Goal: Transaction & Acquisition: Purchase product/service

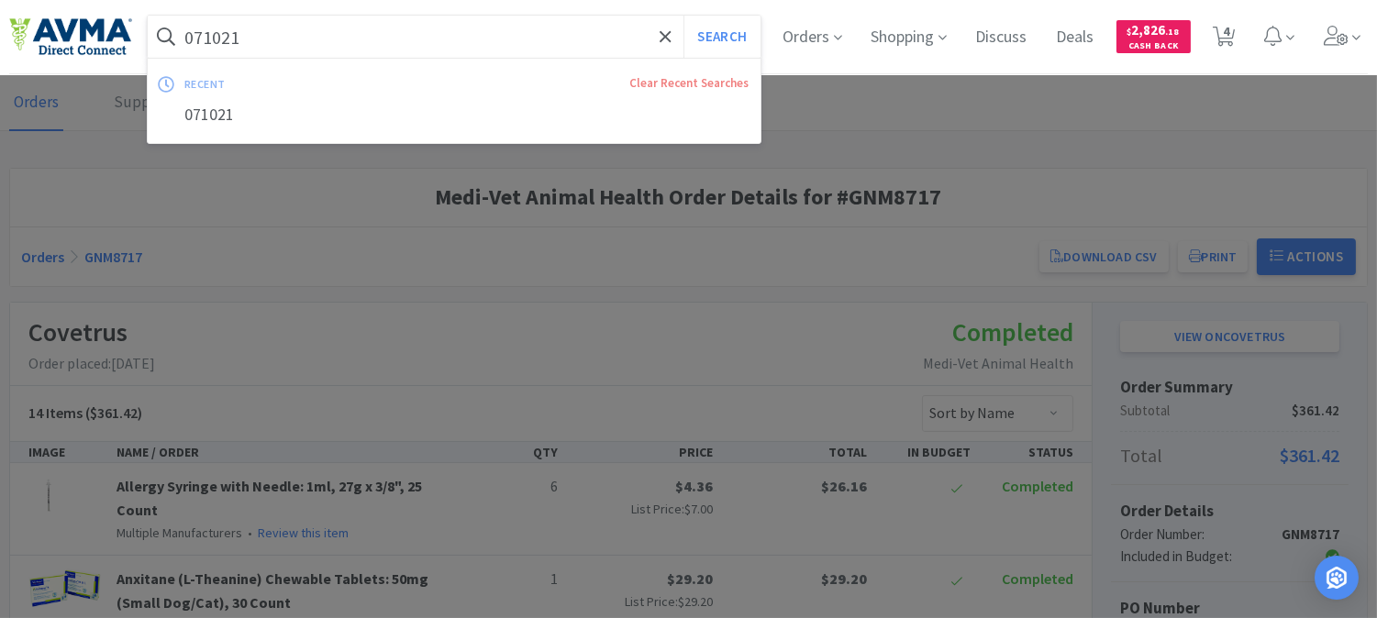
click at [428, 43] on input "071021" at bounding box center [454, 37] width 613 height 42
paste input "56243"
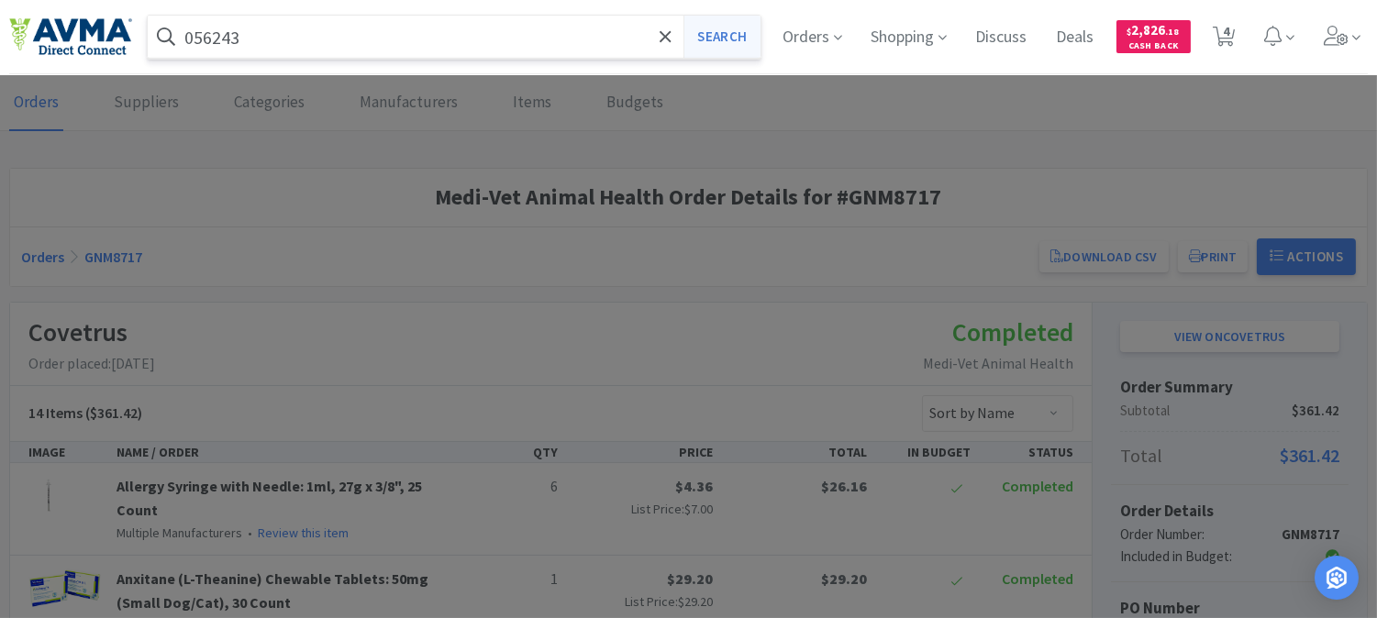
type input "056243"
click at [720, 38] on button "Search" at bounding box center [722, 37] width 76 height 42
select select "3"
select select "2"
select select "1"
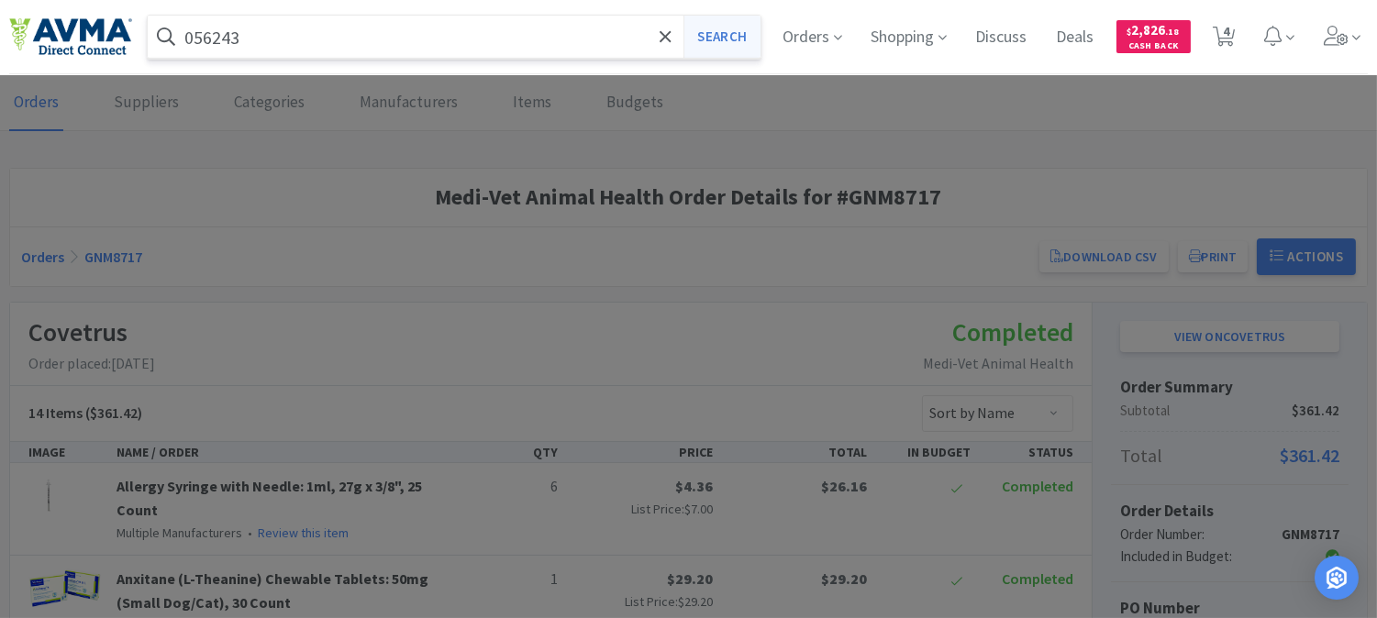
select select "2"
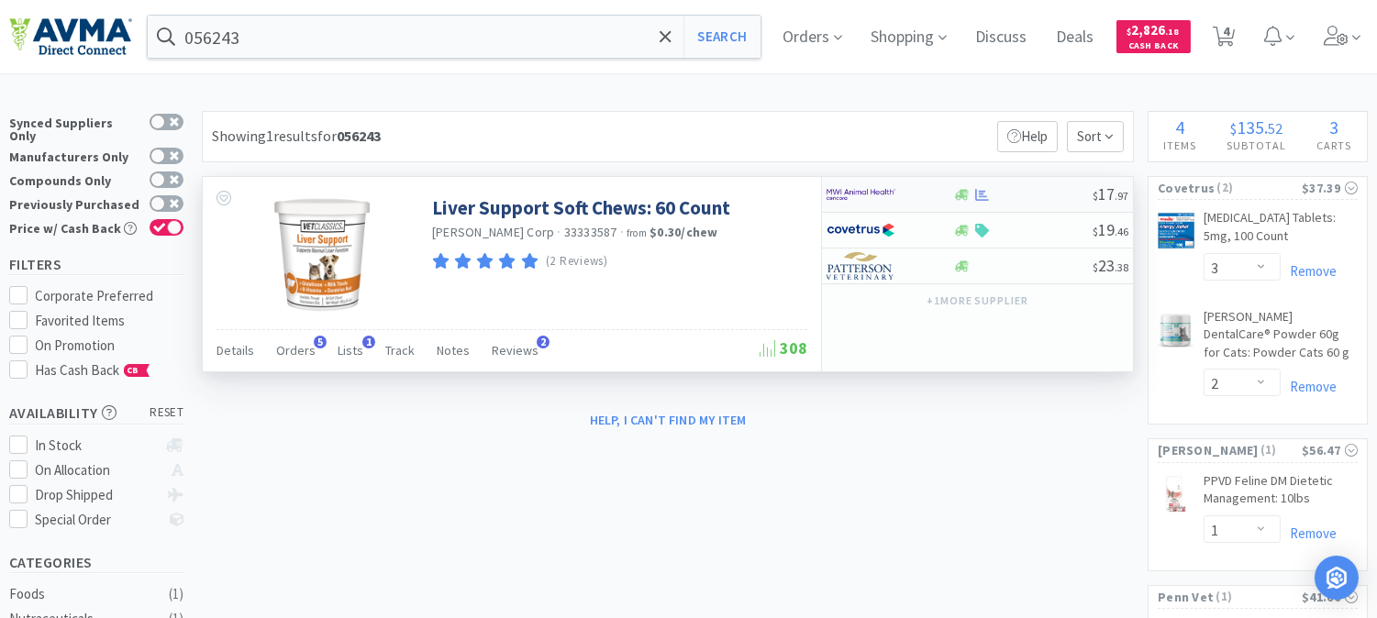
click at [879, 194] on img at bounding box center [861, 195] width 69 height 28
select select "1"
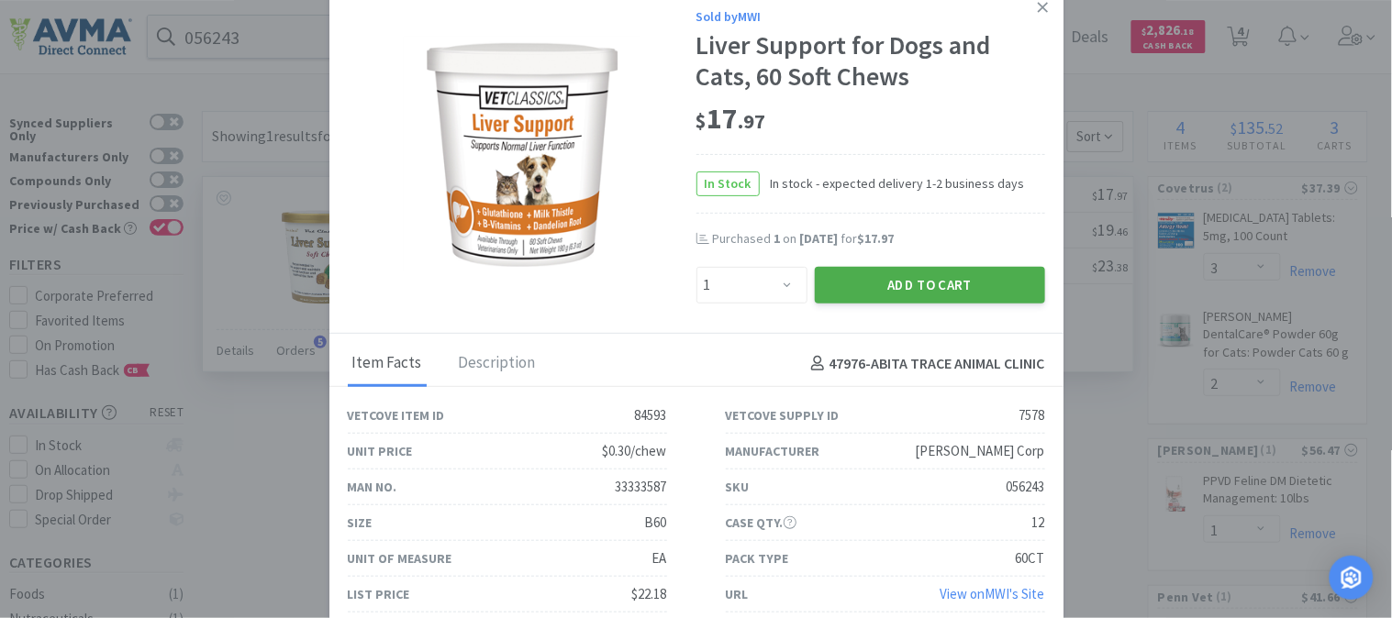
click at [964, 273] on button "Add to Cart" at bounding box center [930, 285] width 230 height 37
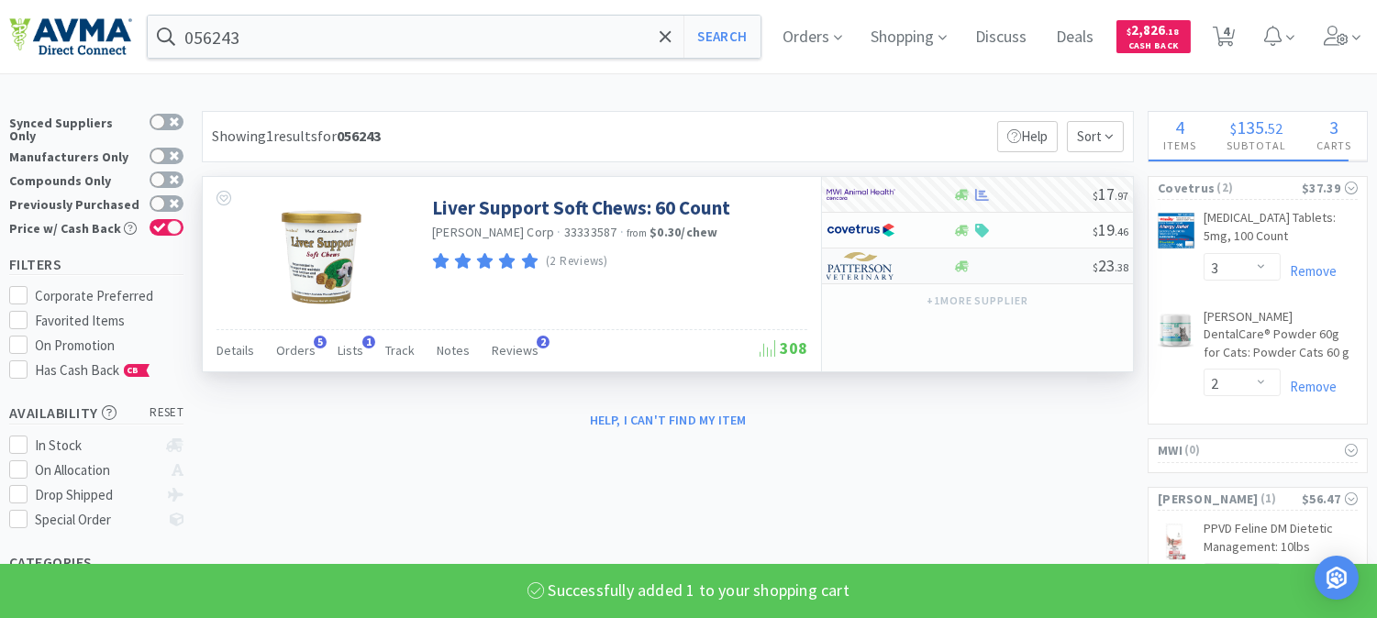
select select "1"
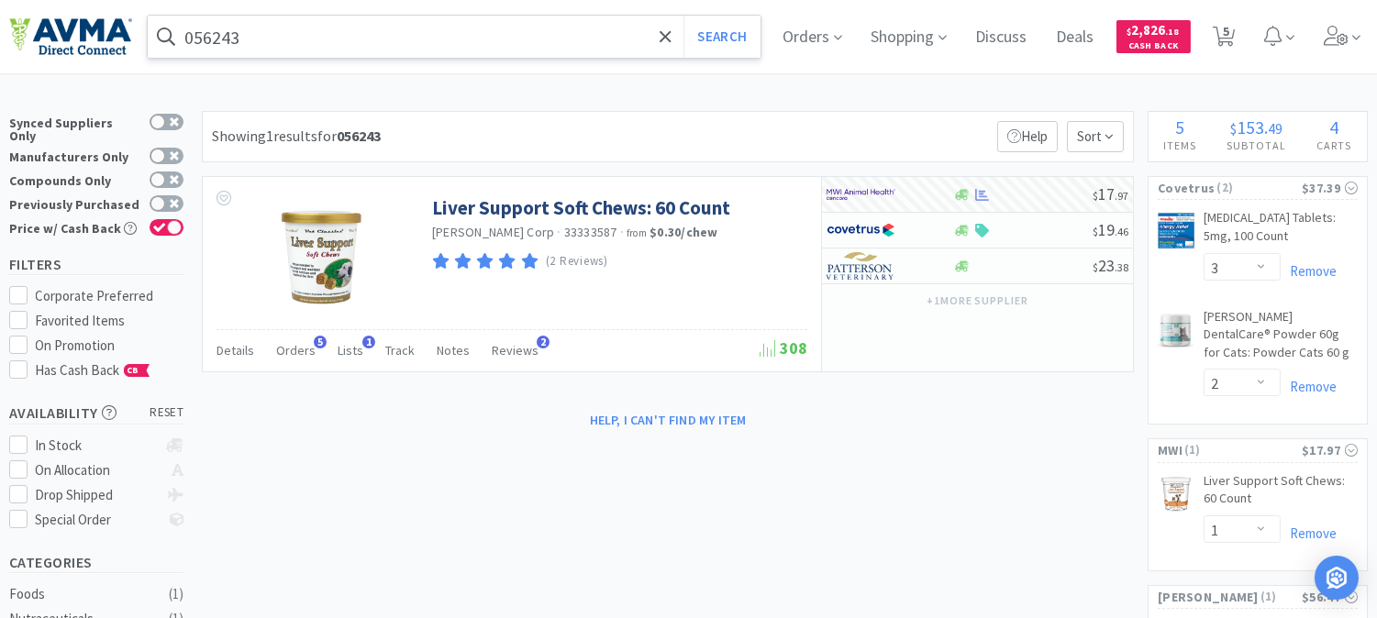
click at [263, 30] on input "056243" at bounding box center [454, 37] width 613 height 42
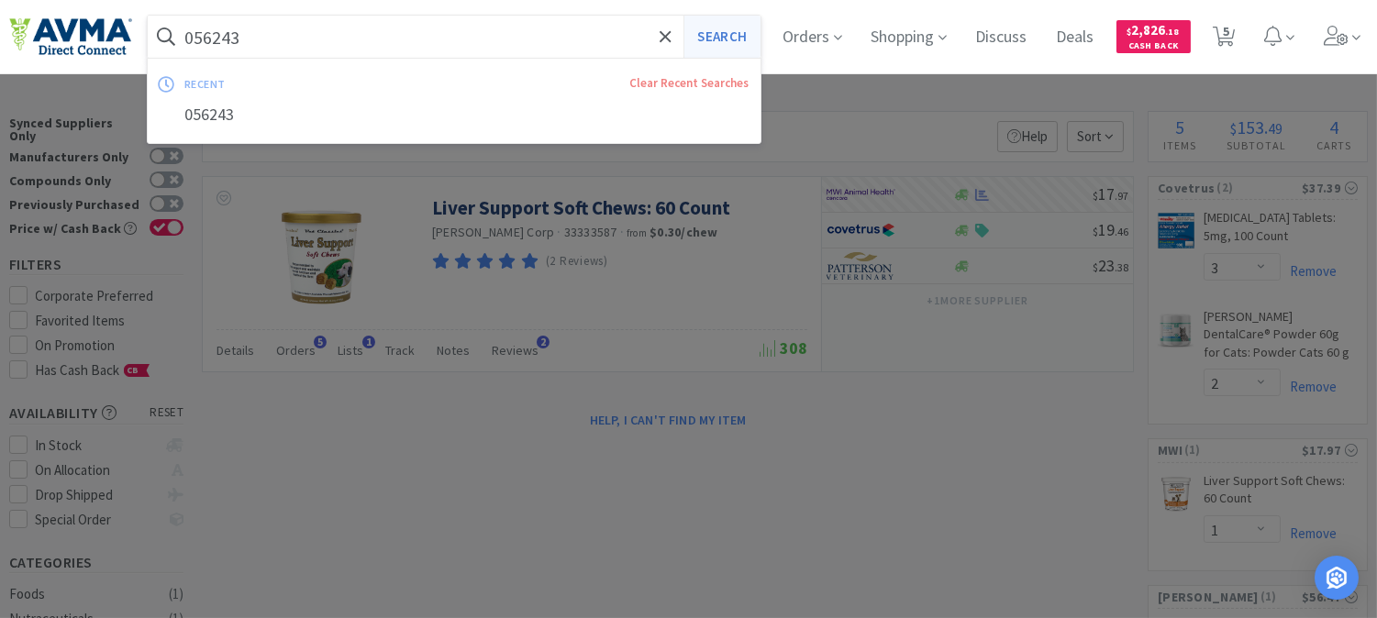
click at [760, 31] on button "Search" at bounding box center [722, 37] width 76 height 42
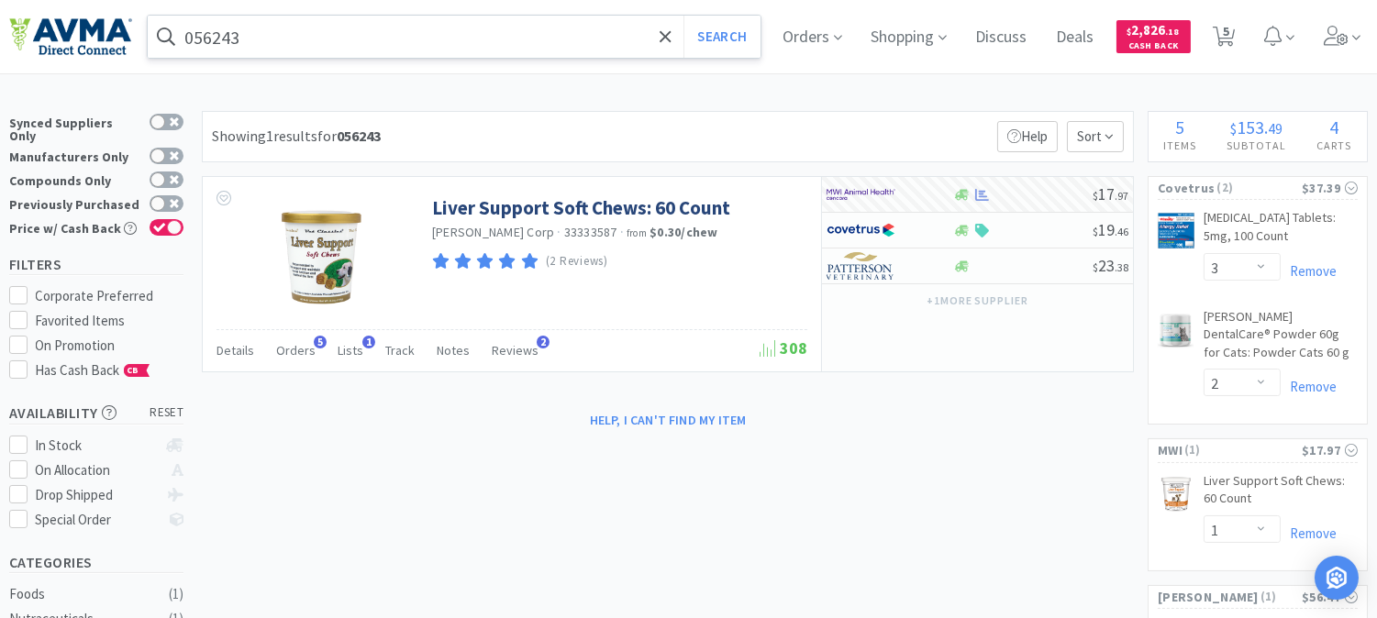
click at [287, 34] on input "056243" at bounding box center [454, 37] width 613 height 42
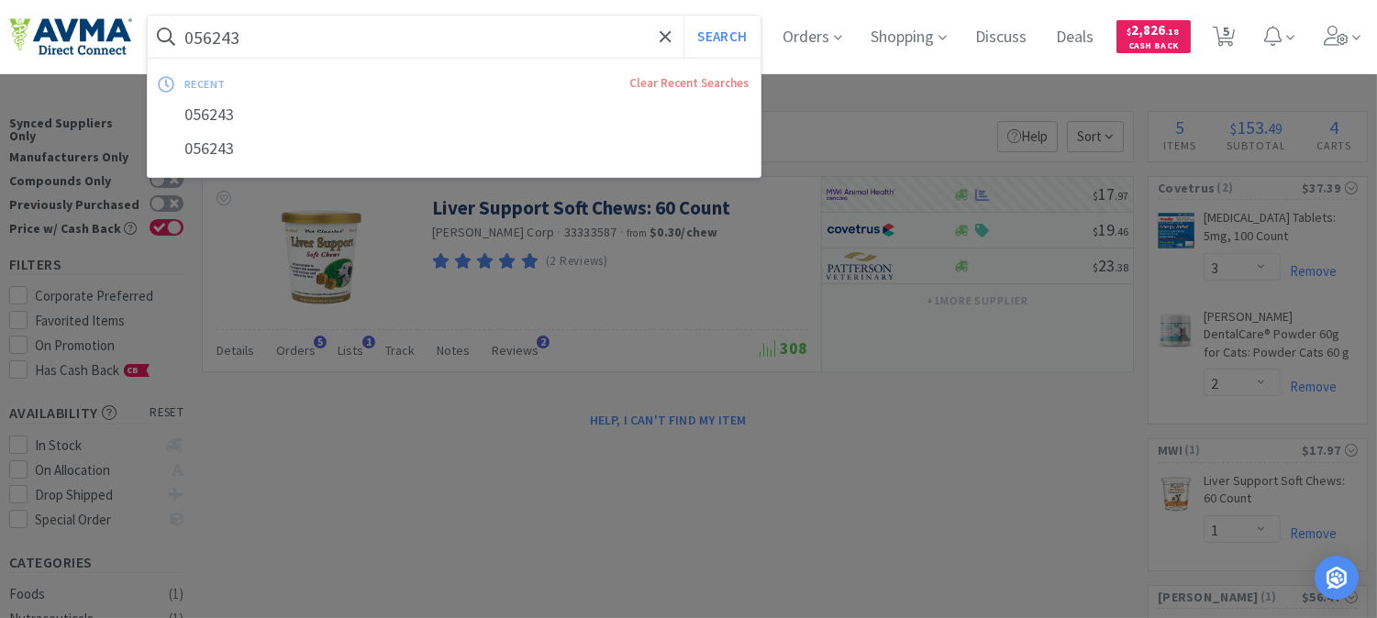
paste input "66075"
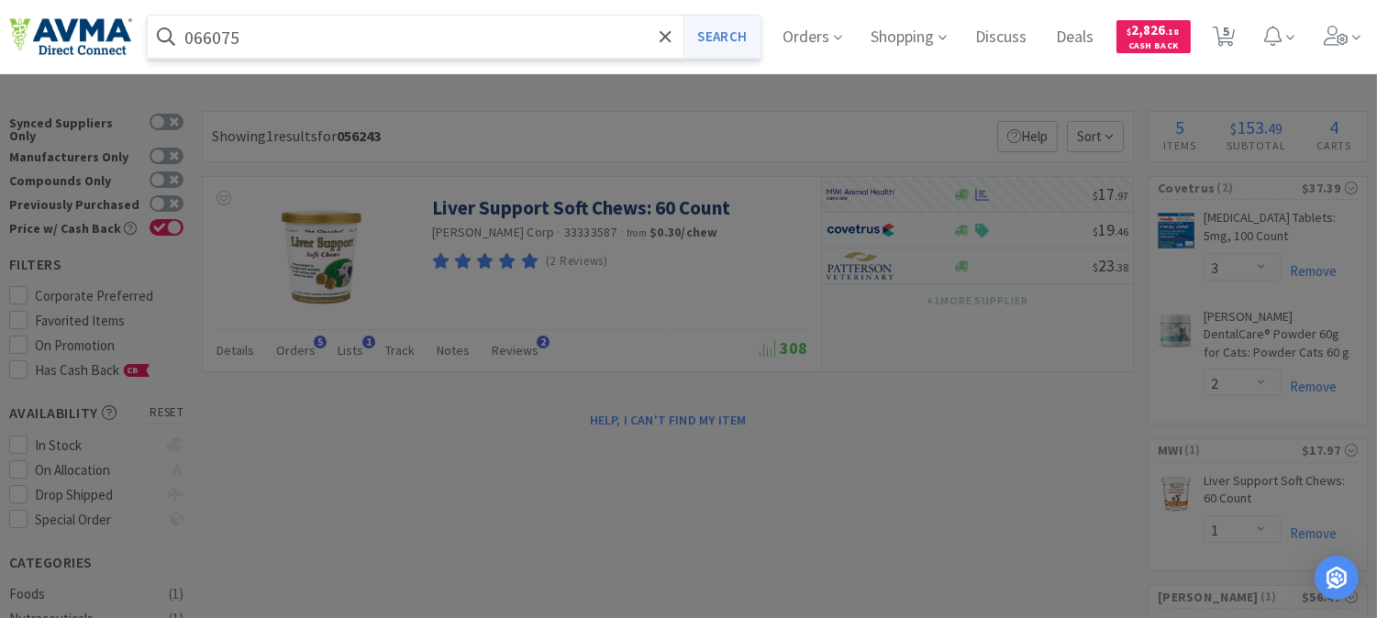
type input "066075"
click at [736, 21] on button "Search" at bounding box center [722, 37] width 76 height 42
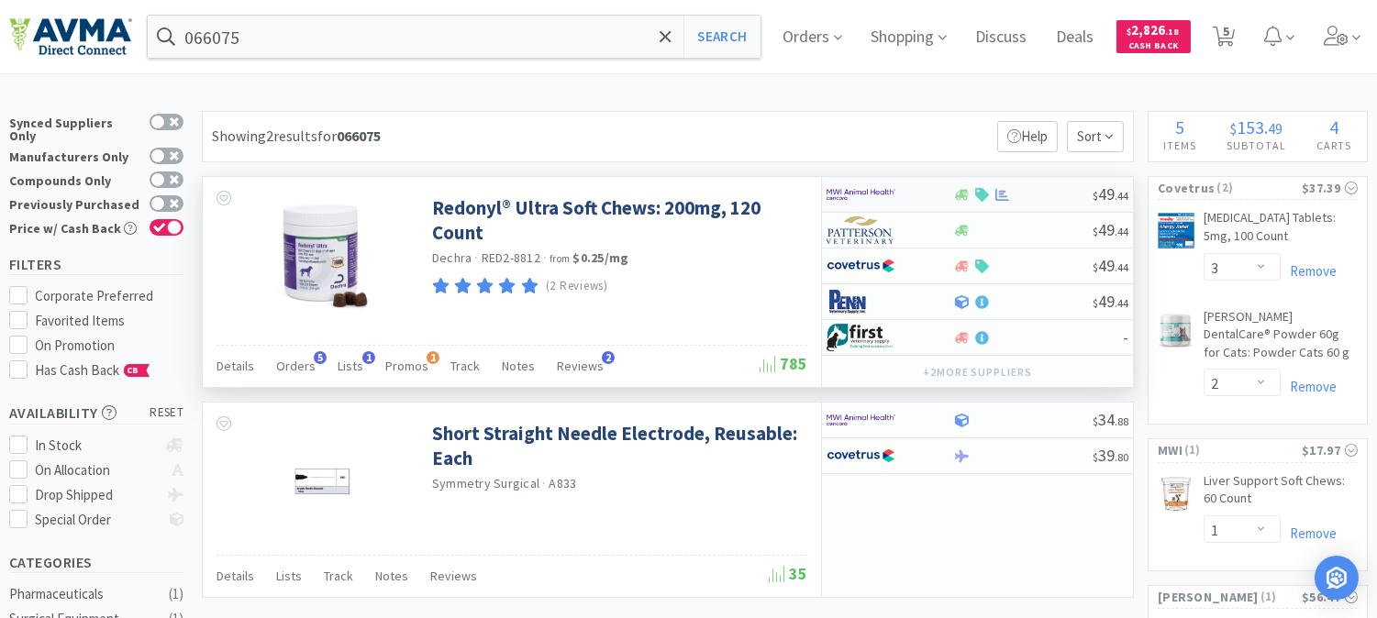
click at [860, 202] on img at bounding box center [861, 195] width 69 height 28
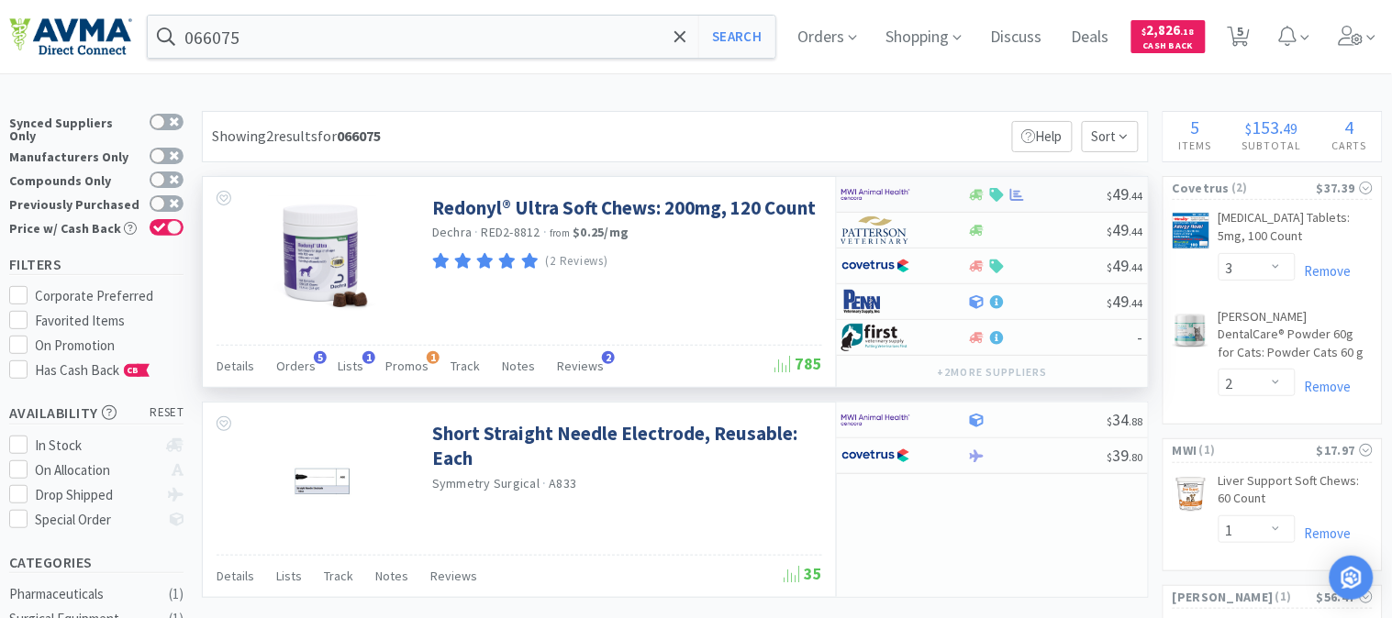
select select "1"
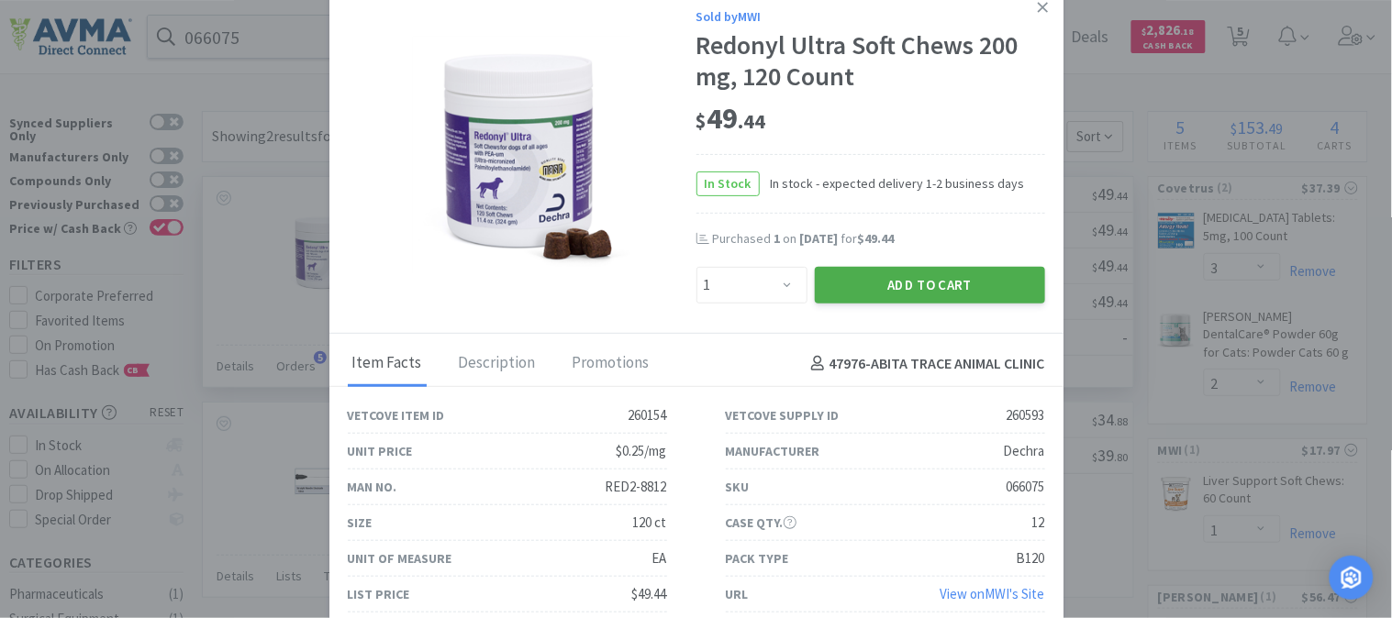
click at [904, 291] on button "Add to Cart" at bounding box center [930, 285] width 230 height 37
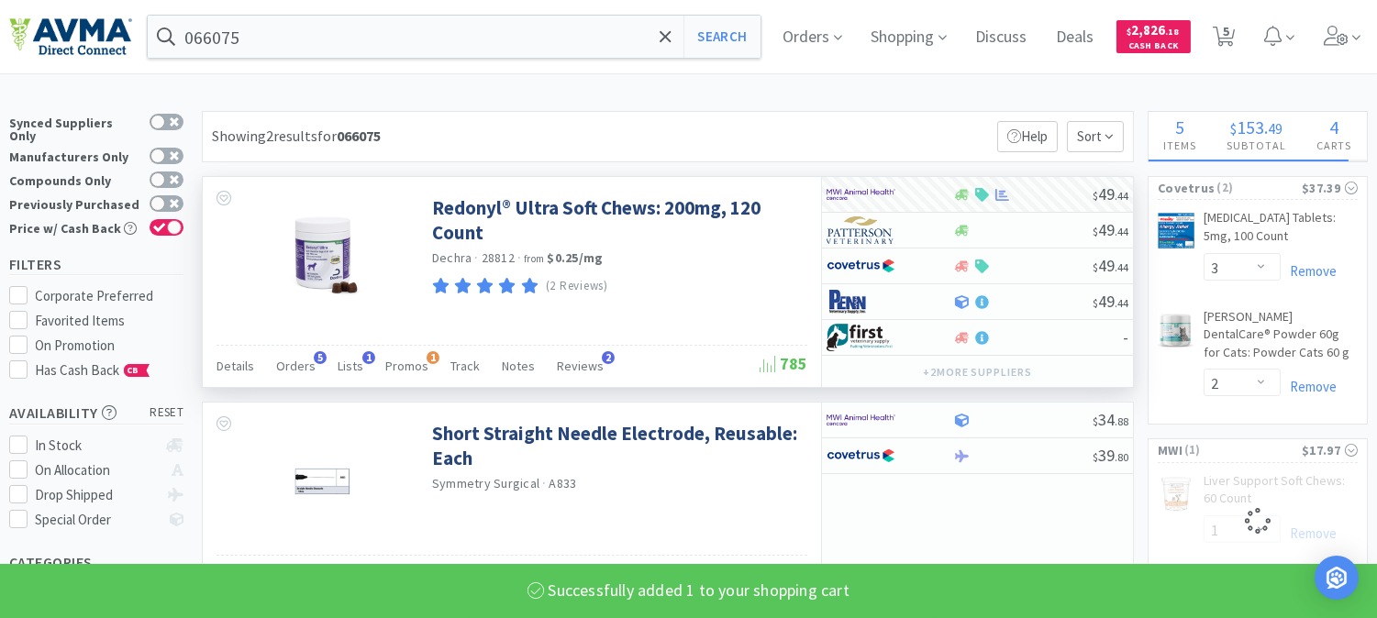
select select "1"
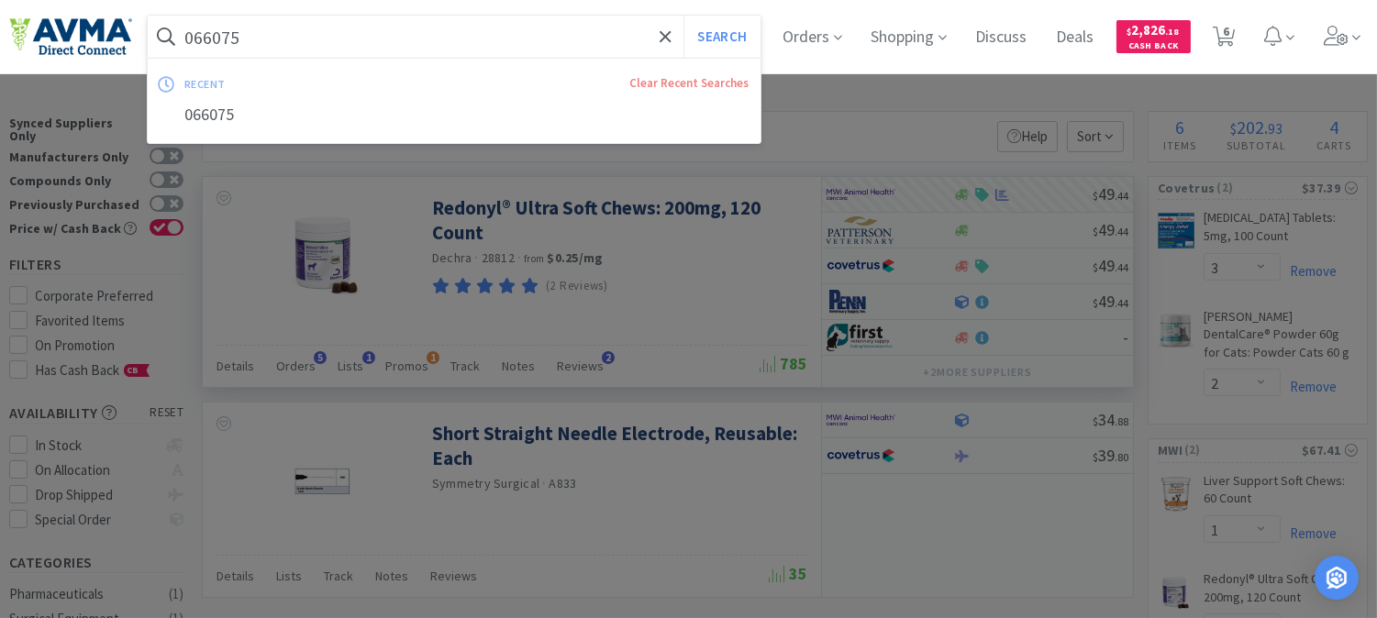
click at [343, 34] on input "066075" at bounding box center [454, 37] width 613 height 42
paste input "78085129"
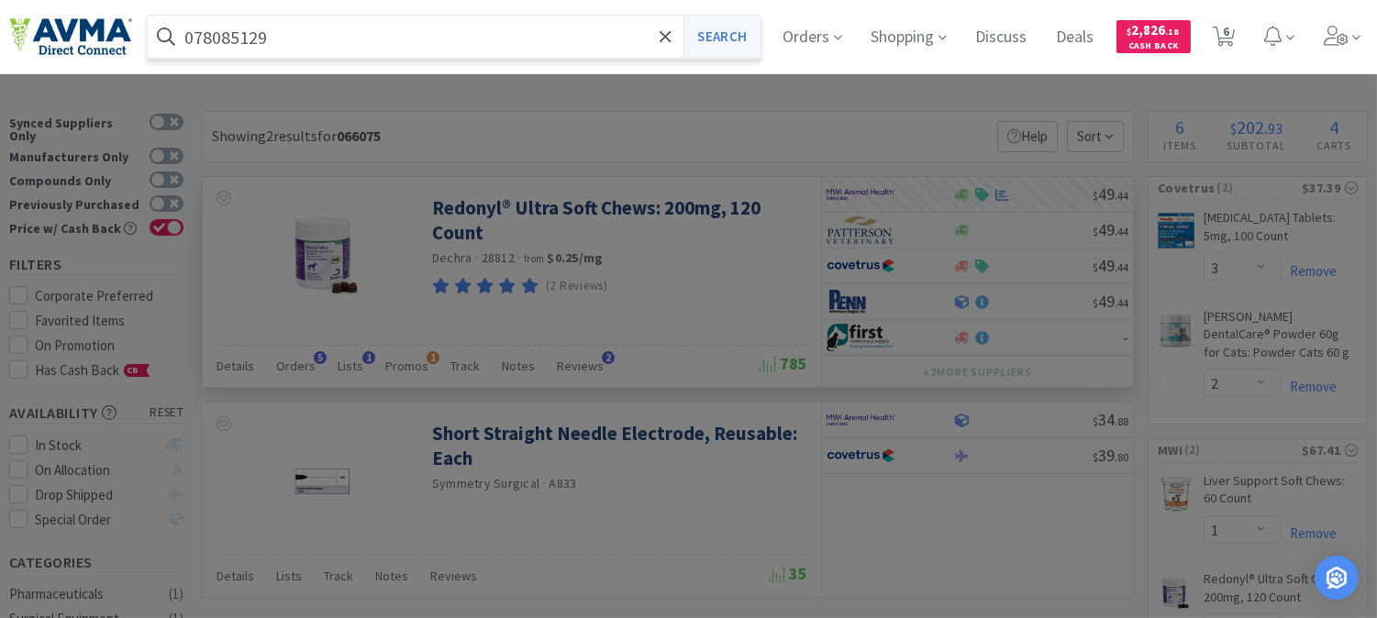
click at [750, 43] on button "Search" at bounding box center [722, 37] width 76 height 42
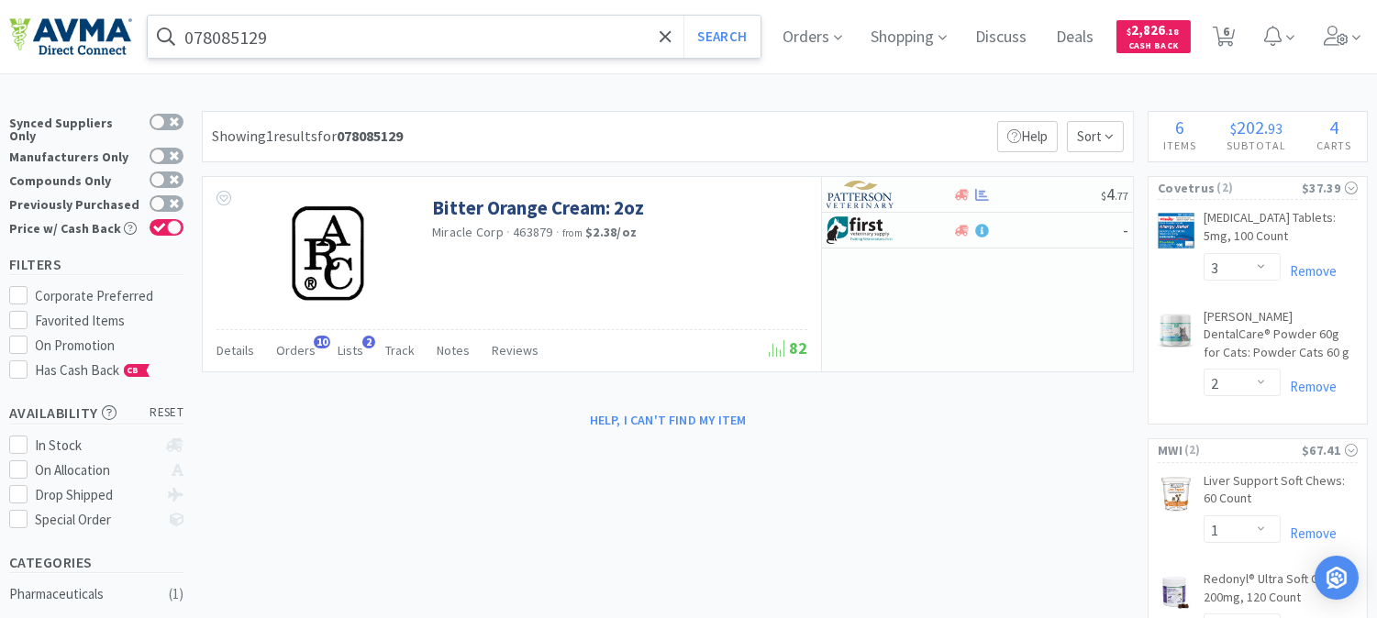
click at [317, 38] on input "078085129" at bounding box center [454, 37] width 613 height 42
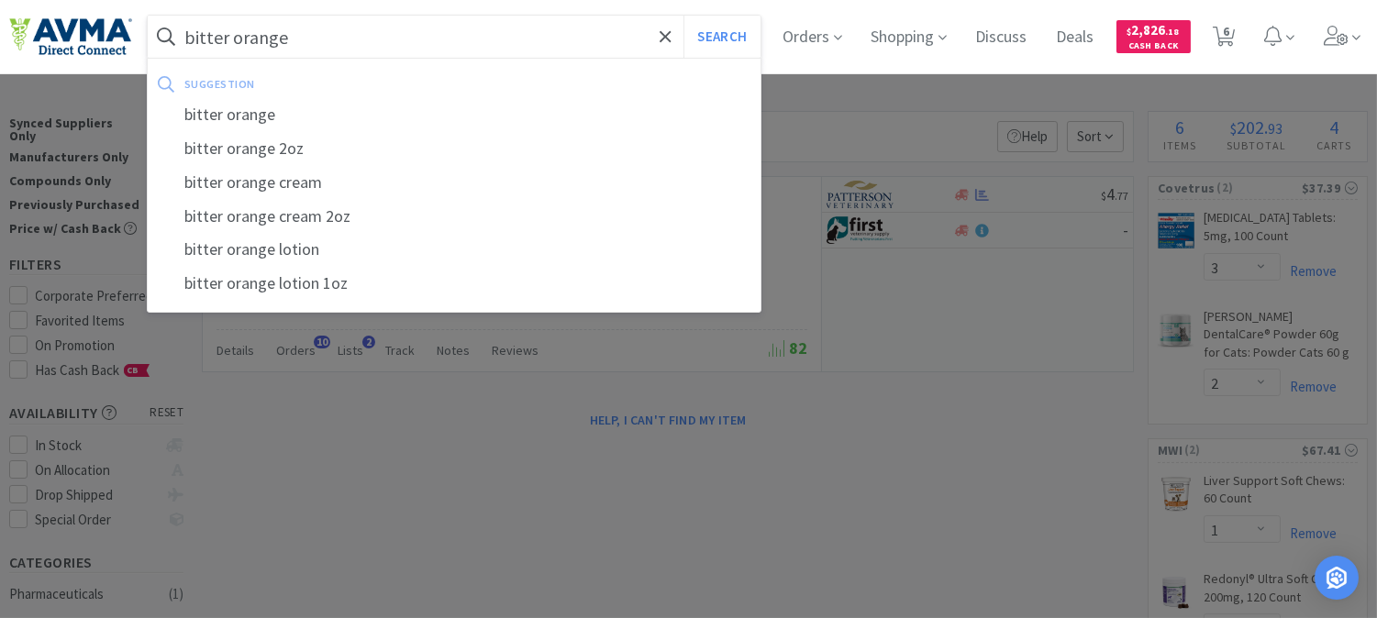
click at [684, 16] on button "Search" at bounding box center [722, 37] width 76 height 42
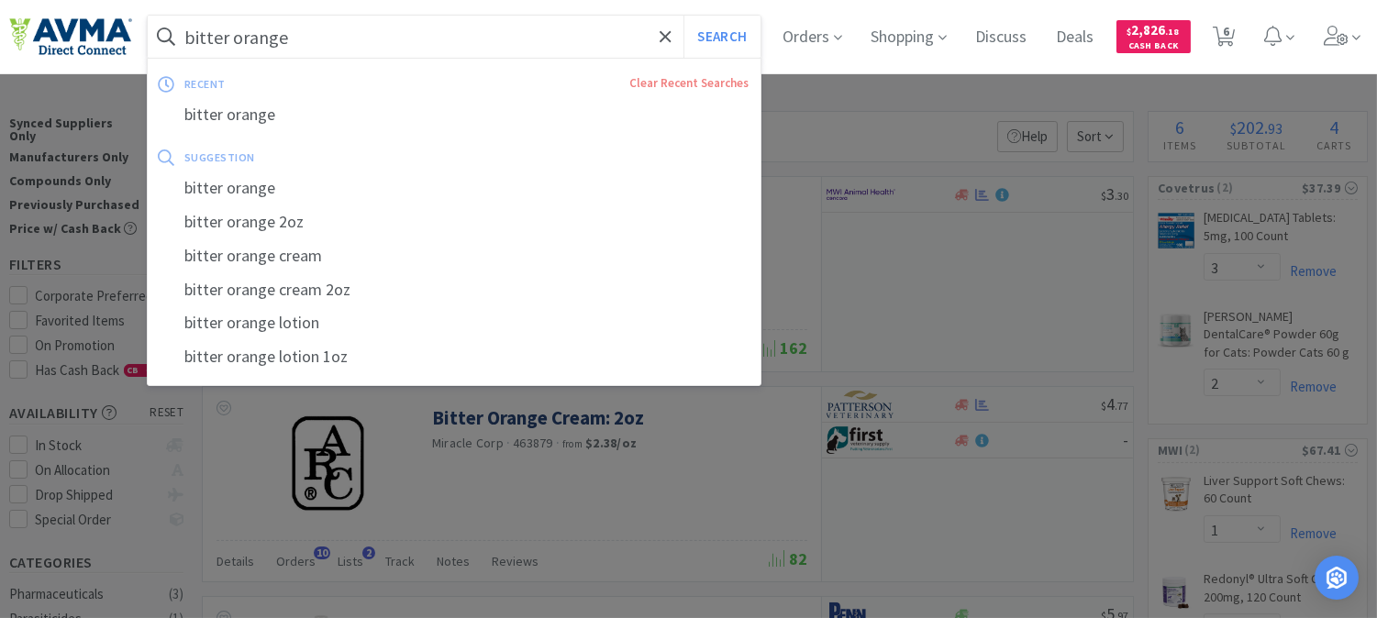
click at [307, 35] on input "bitter orange" at bounding box center [454, 37] width 613 height 42
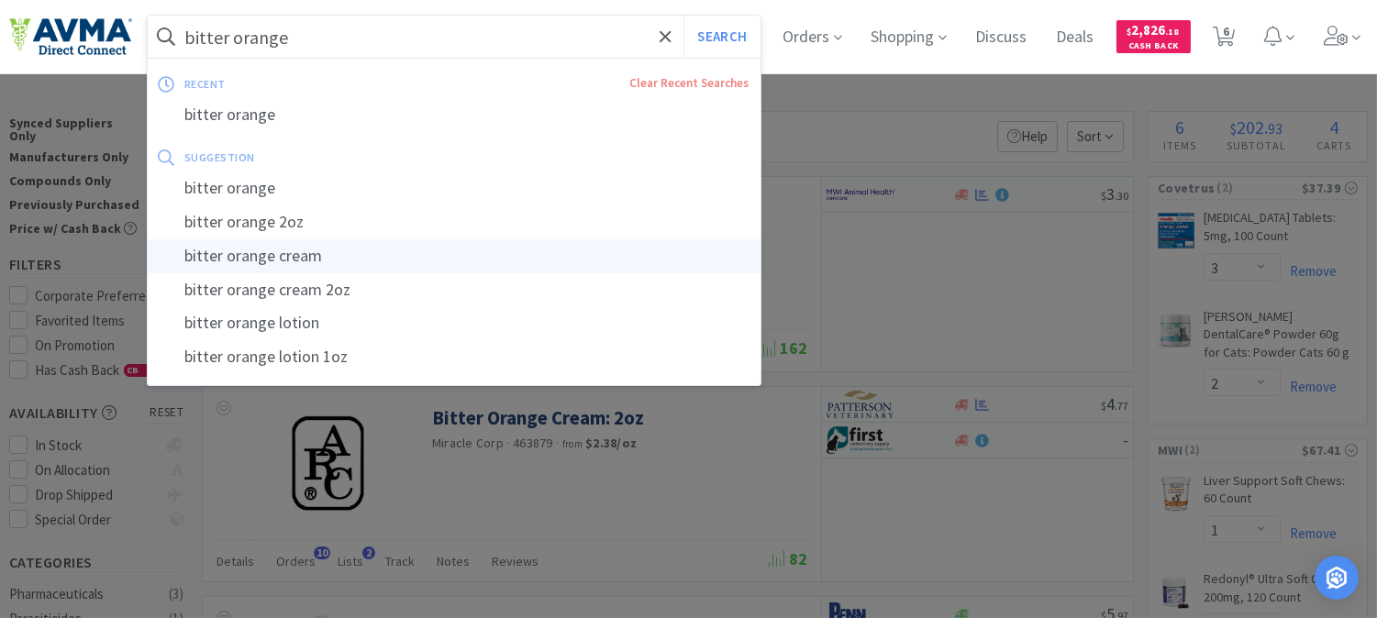
click at [281, 252] on div "bitter orange cream" at bounding box center [454, 256] width 613 height 34
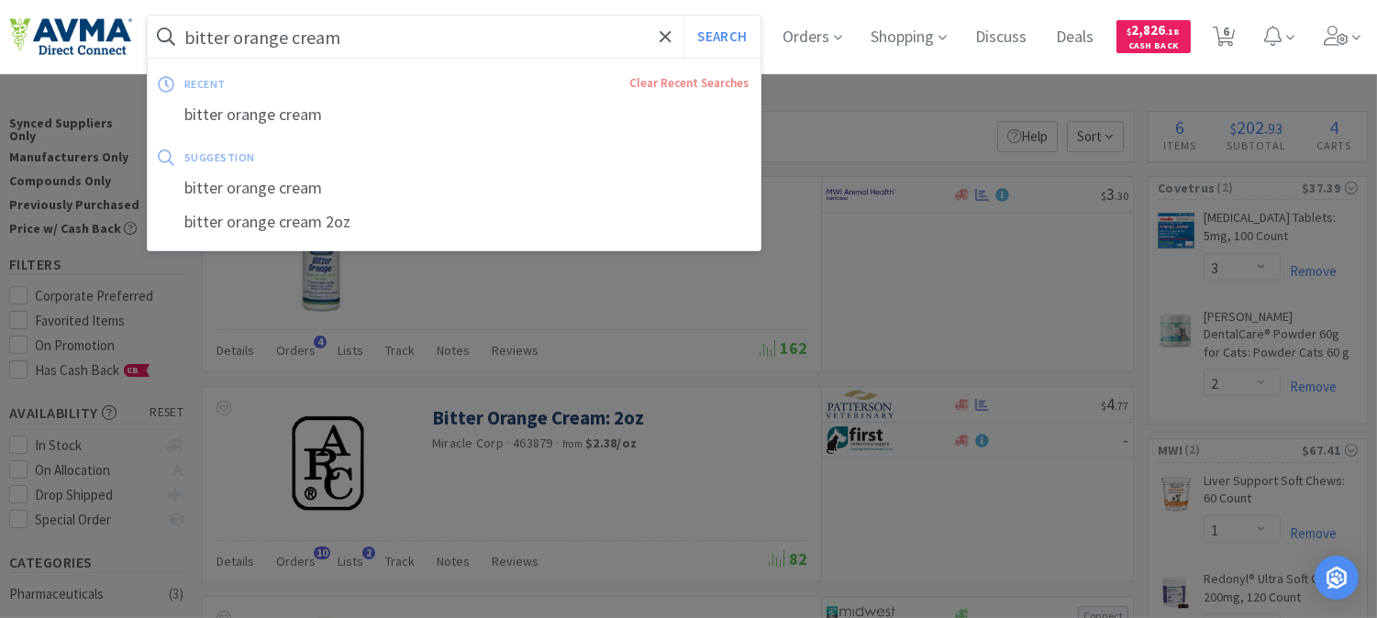
click at [365, 38] on input "bitter orange cream" at bounding box center [454, 37] width 613 height 42
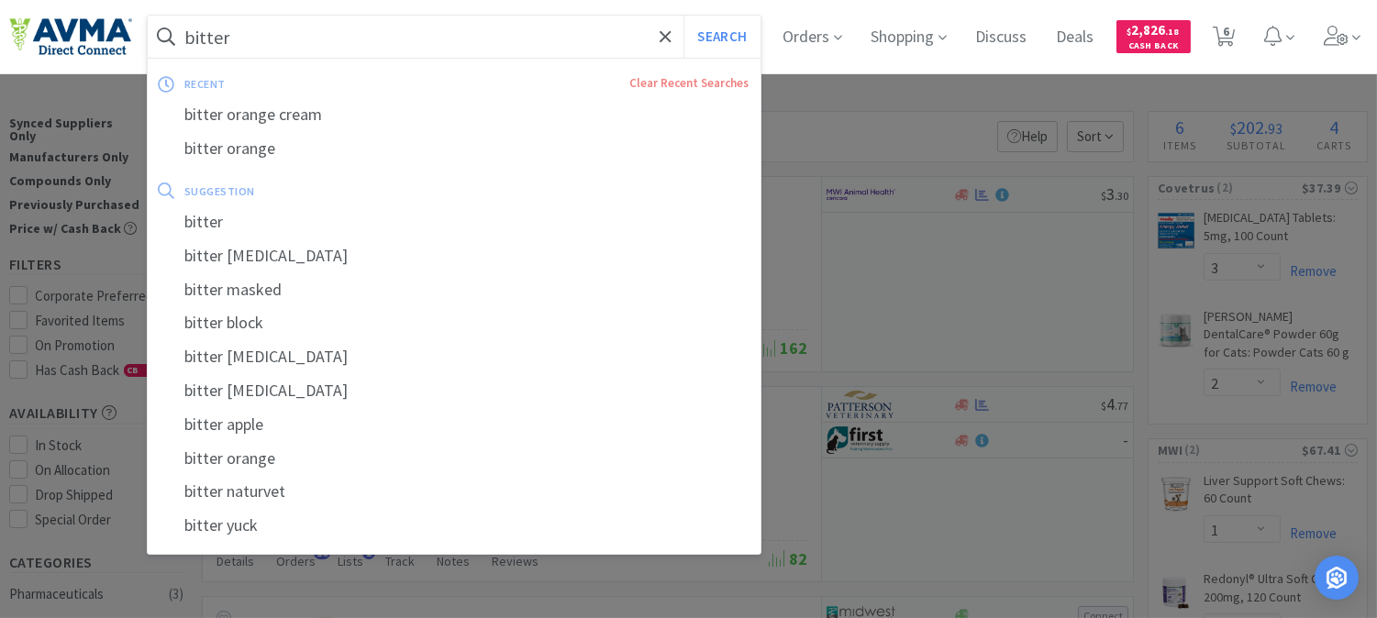
type input "bitter"
click at [684, 16] on button "Search" at bounding box center [722, 37] width 76 height 42
